Goal: Information Seeking & Learning: Learn about a topic

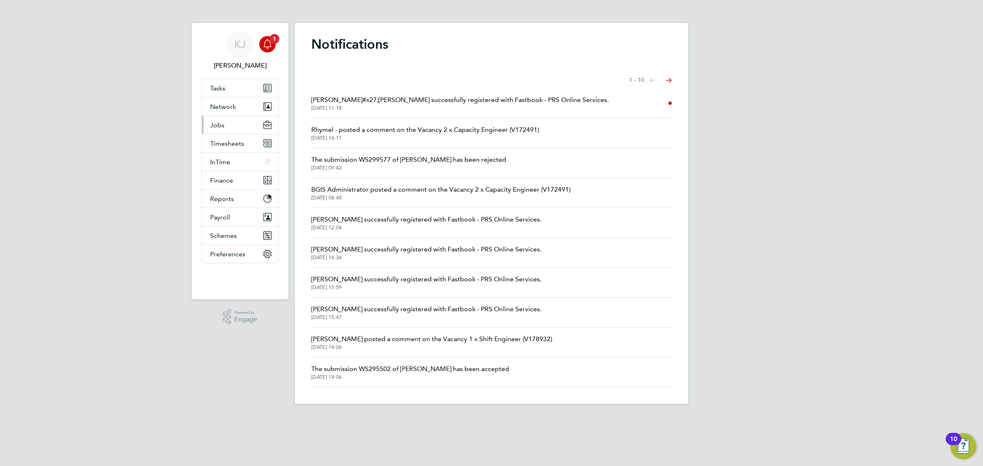
click at [230, 124] on button "Jobs" at bounding box center [240, 125] width 76 height 18
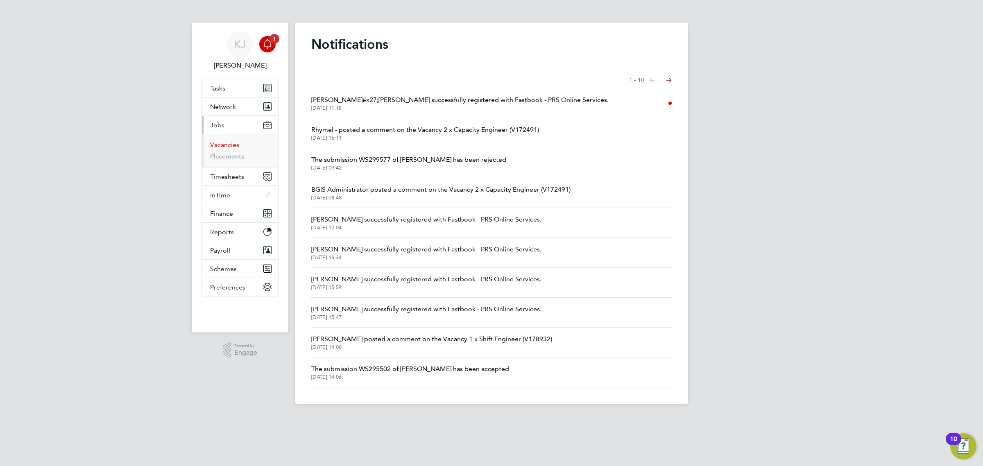
click at [230, 145] on link "Vacancies" at bounding box center [224, 145] width 29 height 8
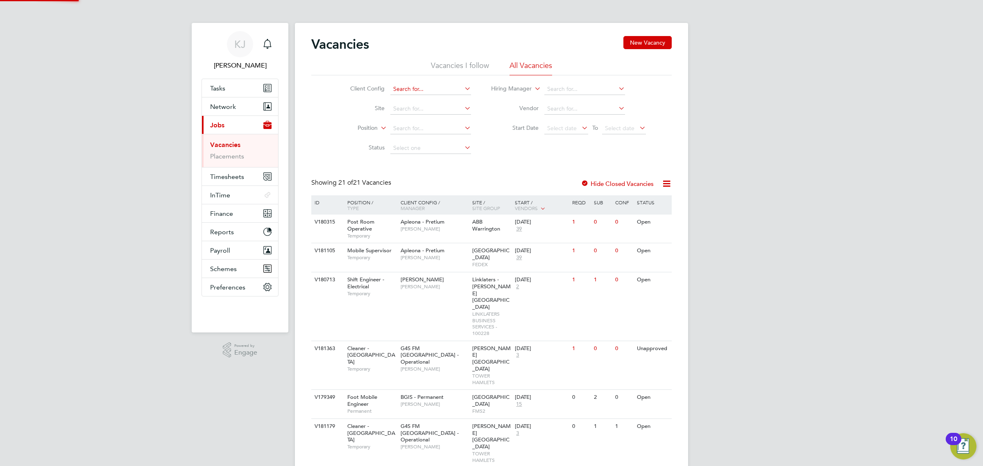
click at [440, 85] on input at bounding box center [430, 89] width 81 height 11
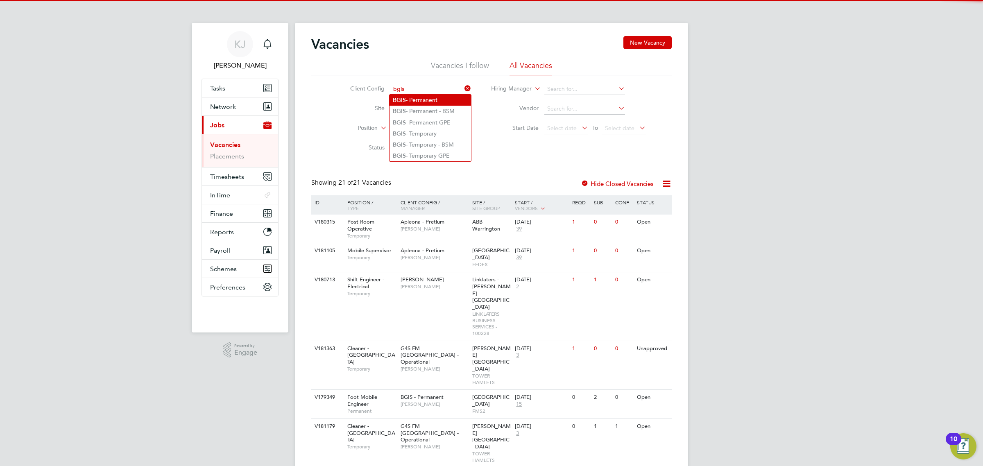
click at [439, 96] on li "BGIS - Permanent" at bounding box center [431, 100] width 82 height 11
type input "BGIS - Permanent"
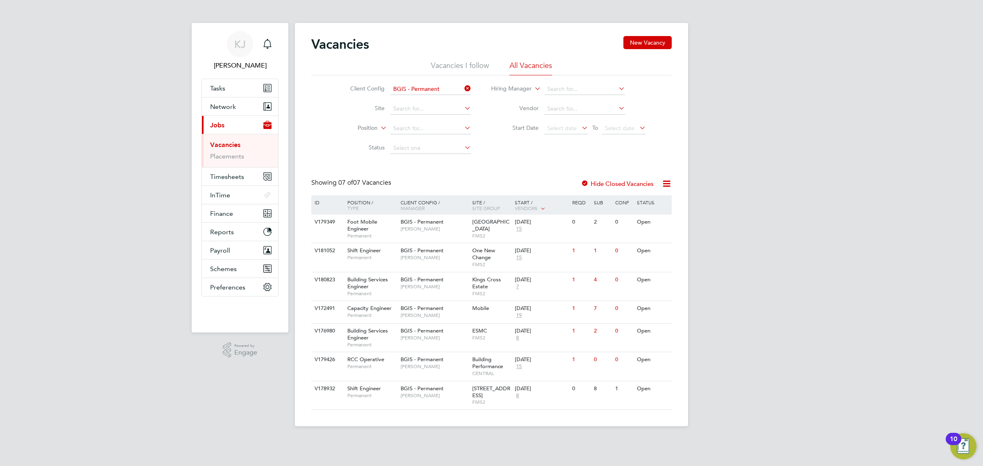
drag, startPoint x: 612, startPoint y: 207, endPoint x: 700, endPoint y: 205, distance: 88.1
click at [757, 154] on div "KJ [PERSON_NAME] Notifications Applications: Tasks Network Businesses Sites Wor…" at bounding box center [491, 219] width 983 height 439
click at [396, 348] on span "Permanent" at bounding box center [371, 345] width 49 height 7
click at [446, 88] on input at bounding box center [430, 89] width 81 height 11
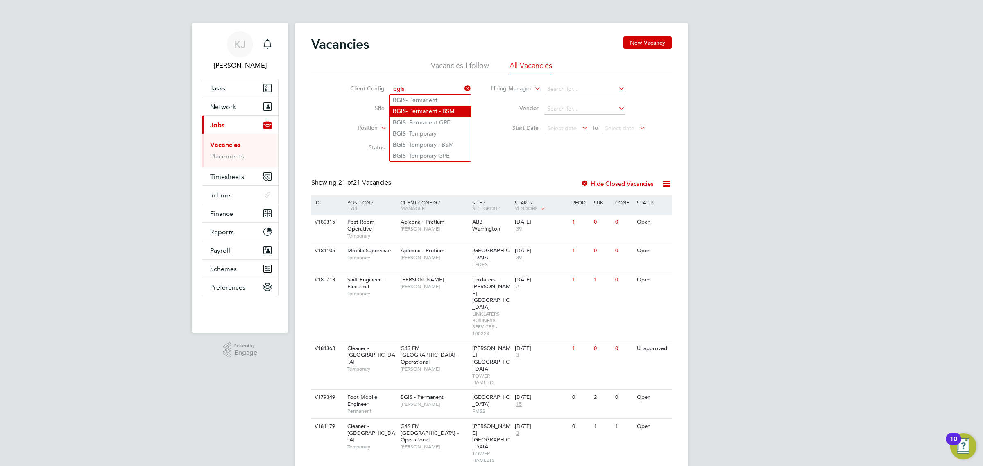
click at [441, 117] on li "BGIS - Permanent - BSM" at bounding box center [431, 111] width 82 height 11
type input "BGIS - Permanent - BSM"
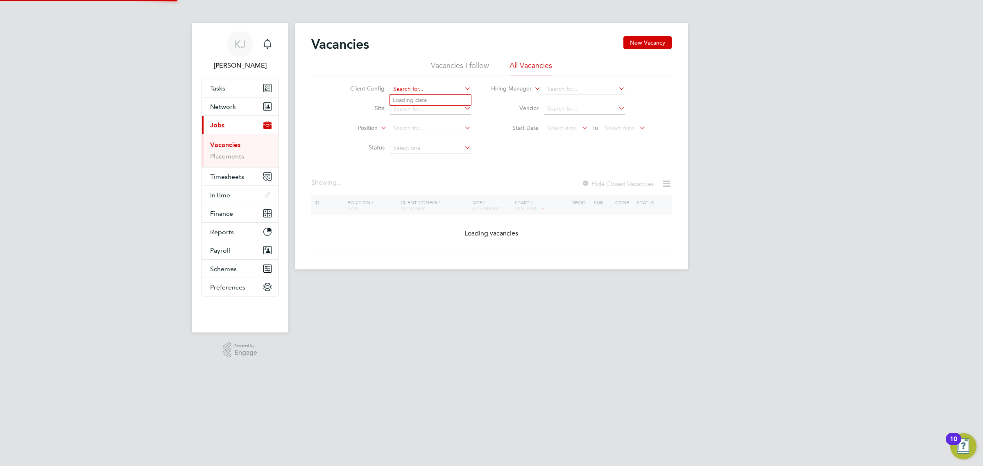
click at [427, 89] on input at bounding box center [430, 89] width 81 height 11
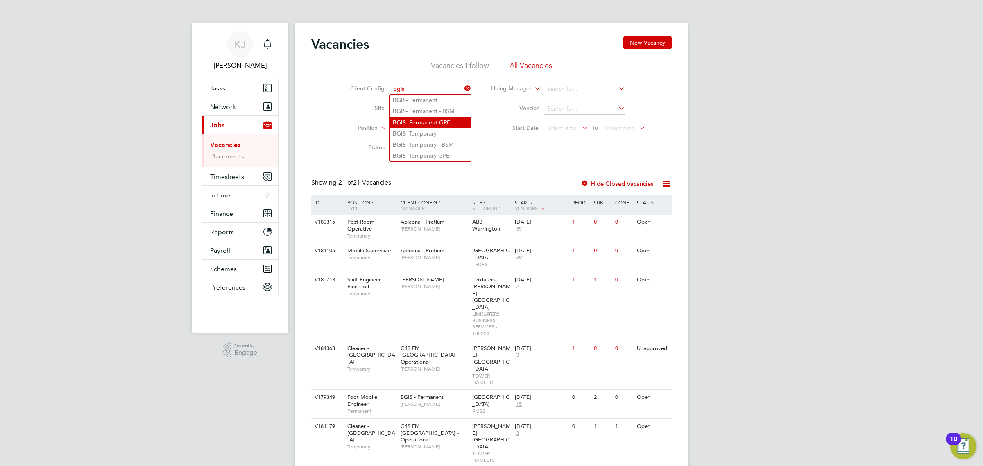
click at [459, 120] on li "BGIS - Permanent GPE" at bounding box center [431, 122] width 82 height 11
type input "BGIS - Permanent GPE"
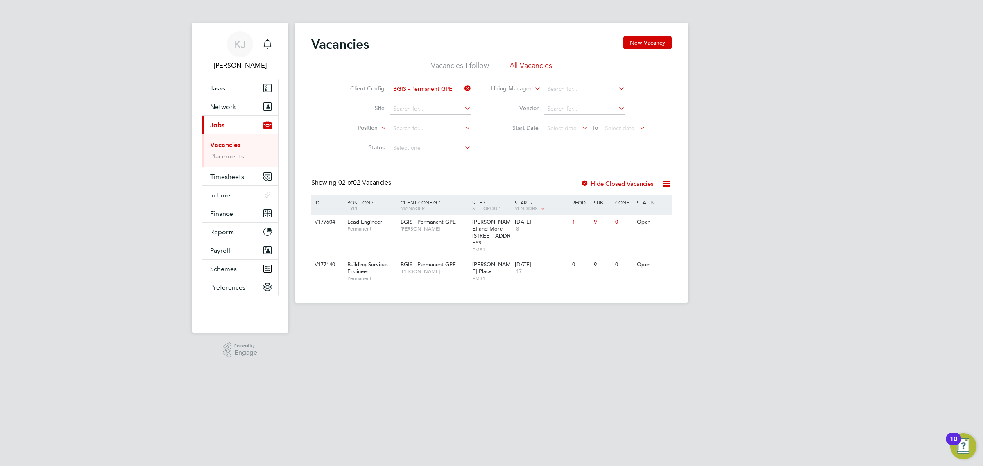
click at [455, 70] on li "Vacancies I follow" at bounding box center [460, 68] width 58 height 15
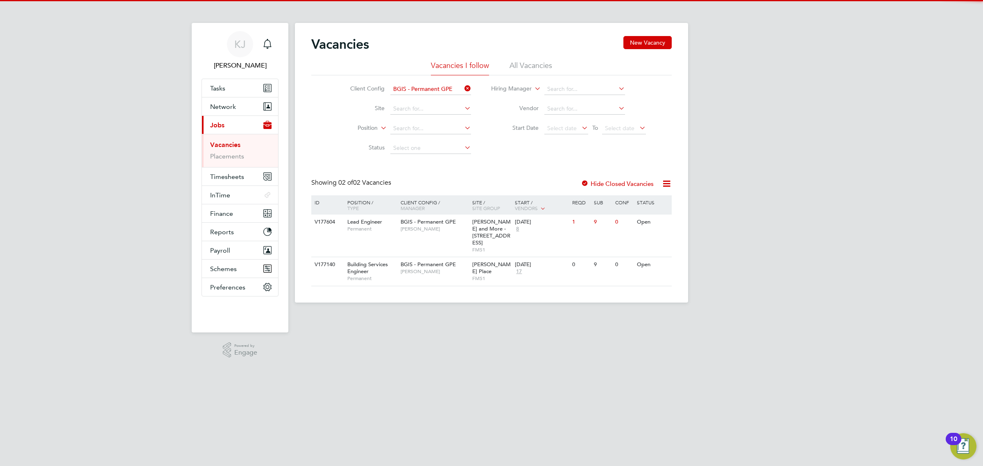
click at [463, 82] on li "Client Config BGIS - Permanent GPE" at bounding box center [404, 89] width 154 height 20
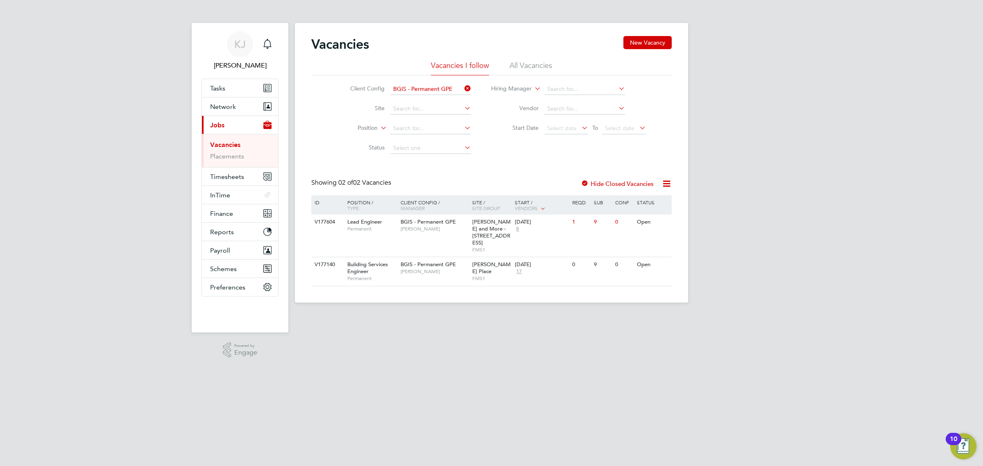
click at [463, 87] on icon at bounding box center [463, 88] width 0 height 11
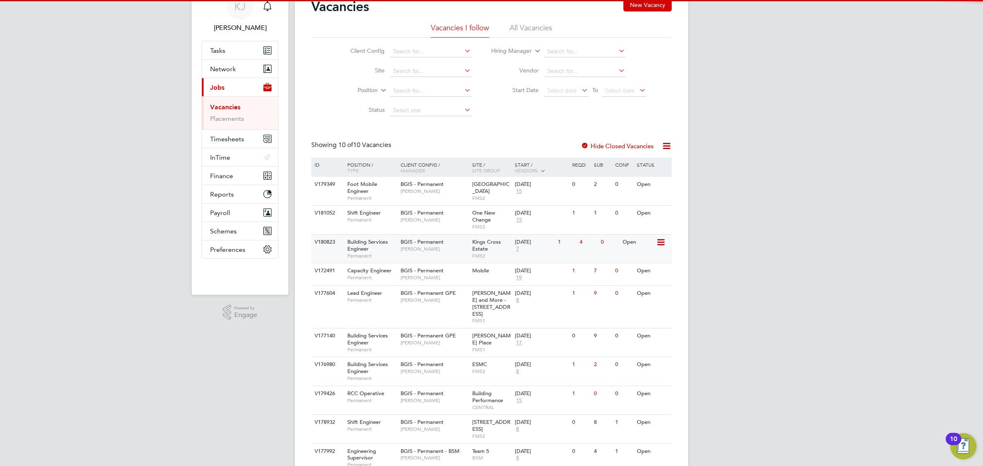
scroll to position [68, 0]
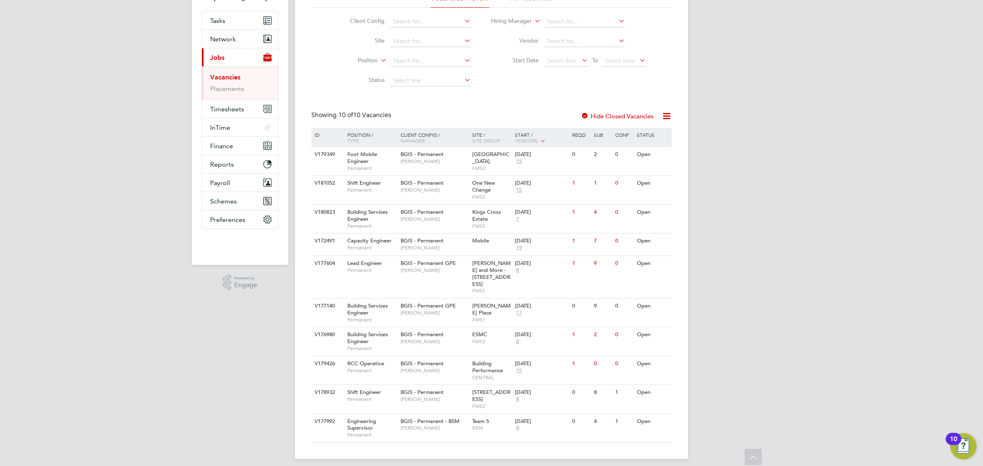
drag, startPoint x: 313, startPoint y: 75, endPoint x: 309, endPoint y: 106, distance: 32.2
drag, startPoint x: 309, startPoint y: 106, endPoint x: 68, endPoint y: 230, distance: 271.3
click at [68, 230] on div "KJ [PERSON_NAME] Notifications Applications: Tasks Network Businesses Sites Wor…" at bounding box center [491, 202] width 983 height 540
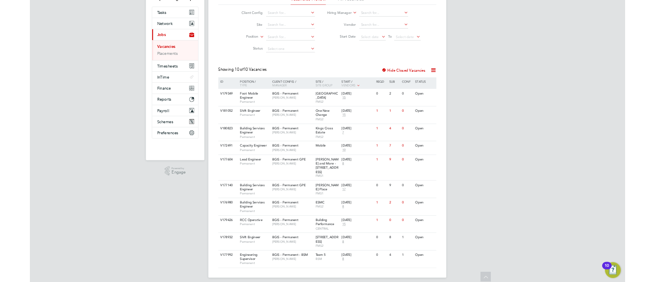
scroll to position [66, 0]
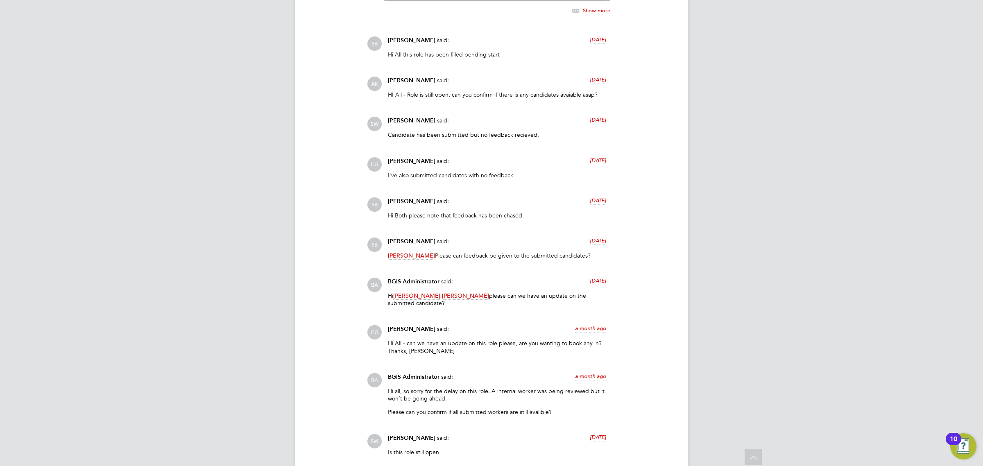
scroll to position [1668, 0]
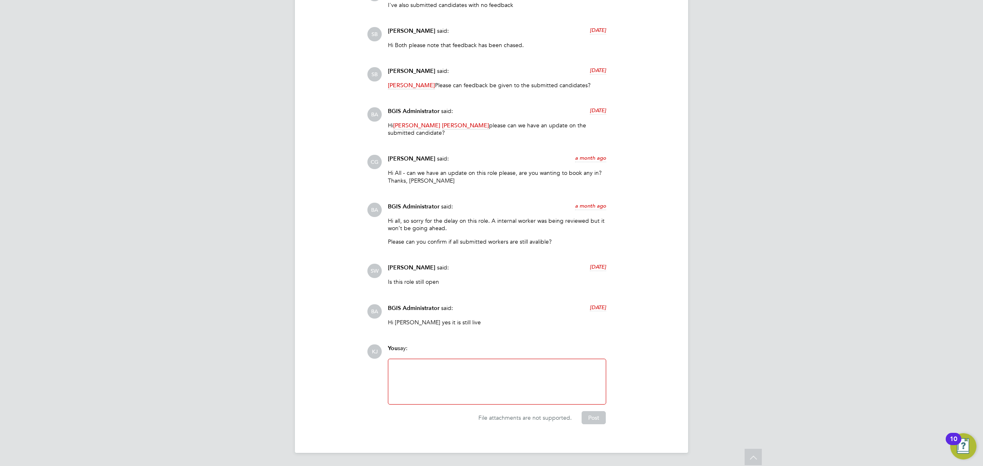
drag, startPoint x: 516, startPoint y: 258, endPoint x: 755, endPoint y: 316, distance: 245.3
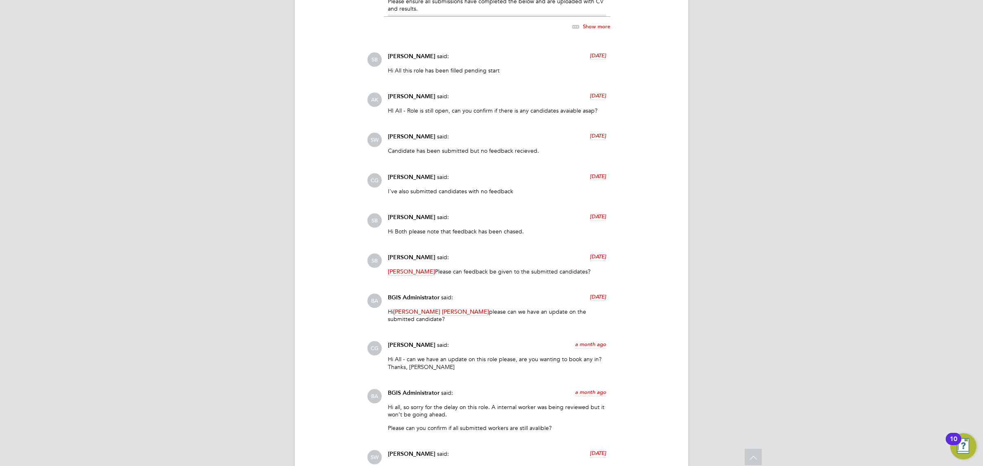
scroll to position [1412, 0]
